Goal: Use online tool/utility: Utilize a website feature to perform a specific function

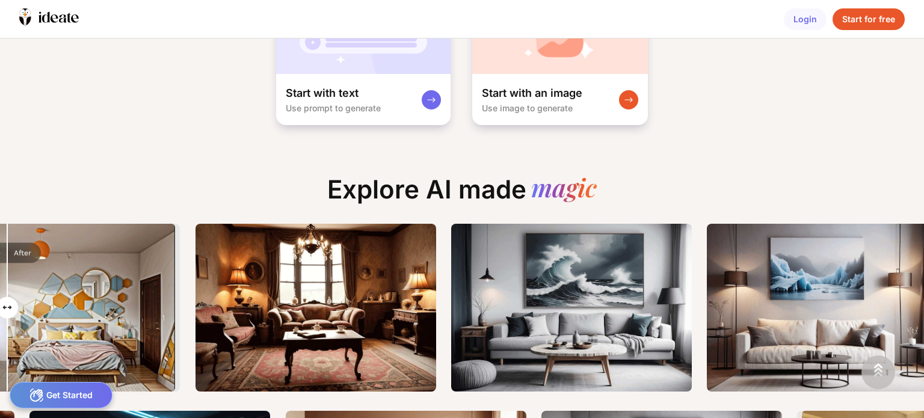
drag, startPoint x: 65, startPoint y: 308, endPoint x: 7, endPoint y: 315, distance: 58.2
click at [7, 315] on input "range" at bounding box center [64, 309] width 220 height 168
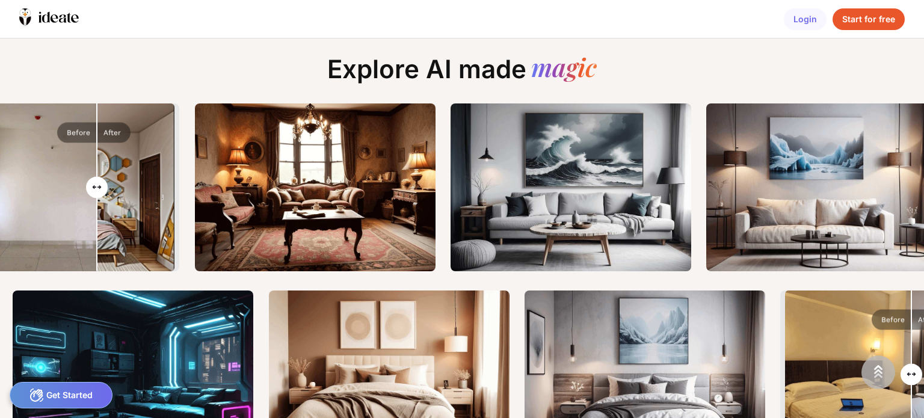
drag, startPoint x: 8, startPoint y: 190, endPoint x: 89, endPoint y: 193, distance: 80.6
type input "**"
click at [96, 201] on input "range" at bounding box center [63, 189] width 220 height 168
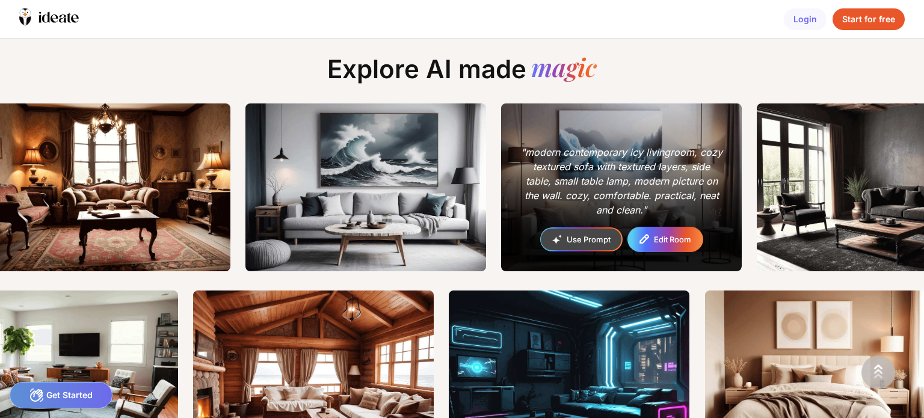
click at [661, 237] on div "Edit Room" at bounding box center [672, 240] width 37 height 8
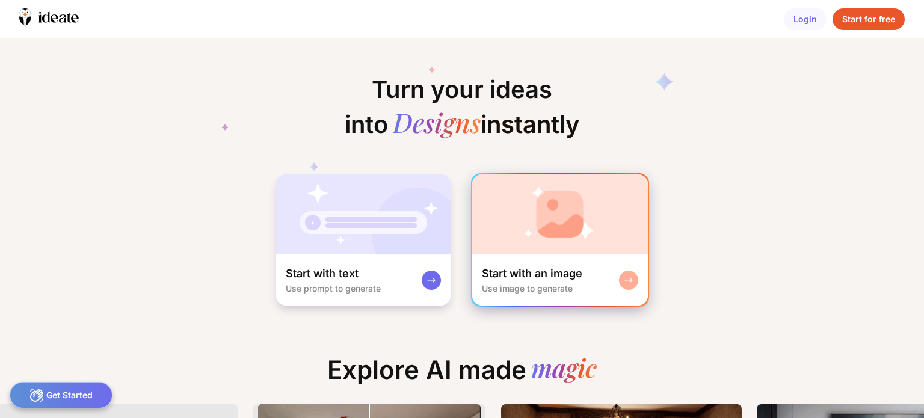
click at [631, 280] on rect at bounding box center [629, 280] width 10 height 10
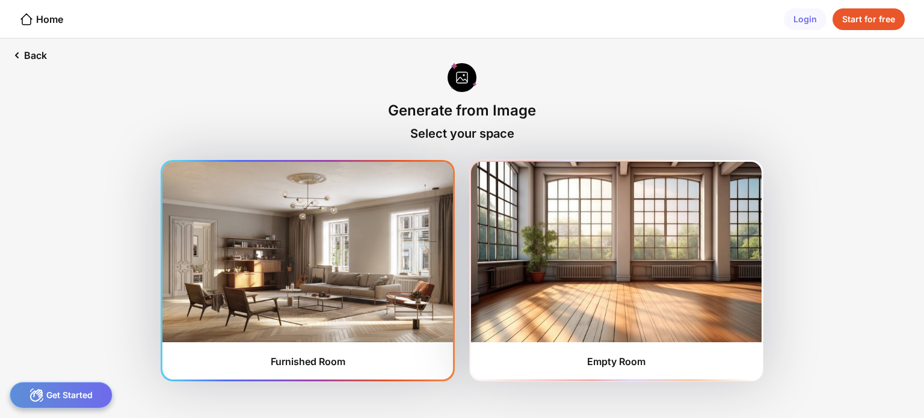
click at [327, 289] on img at bounding box center [307, 252] width 290 height 180
